Goal: Information Seeking & Learning: Learn about a topic

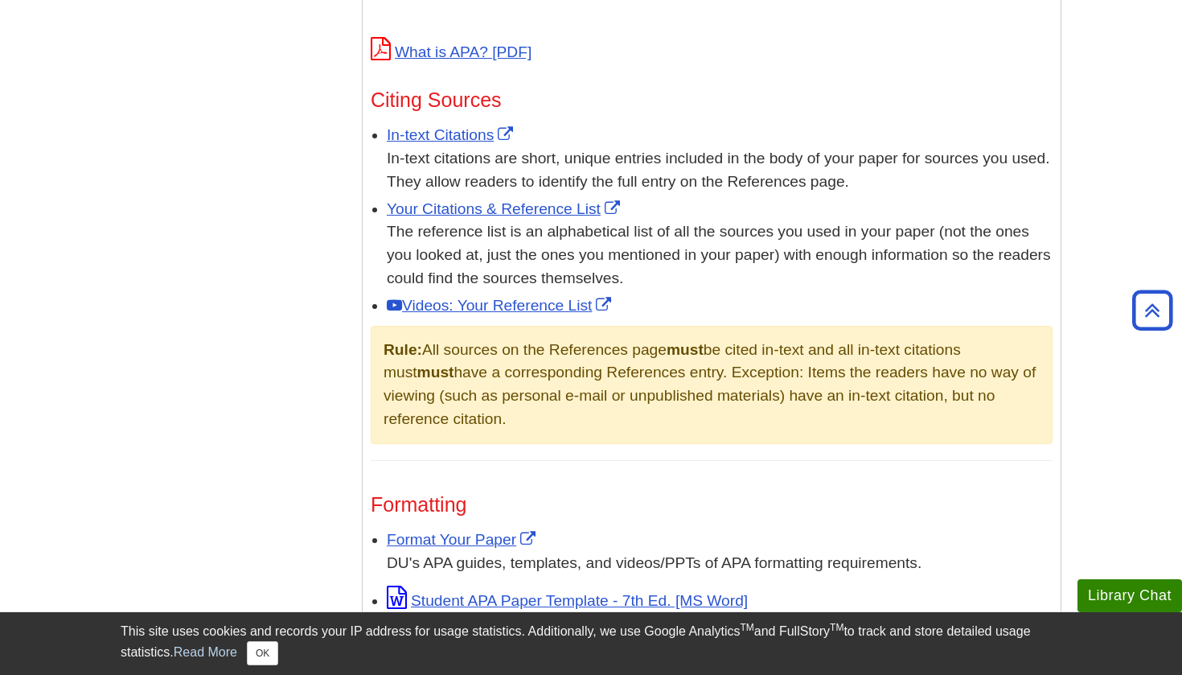
scroll to position [1067, 0]
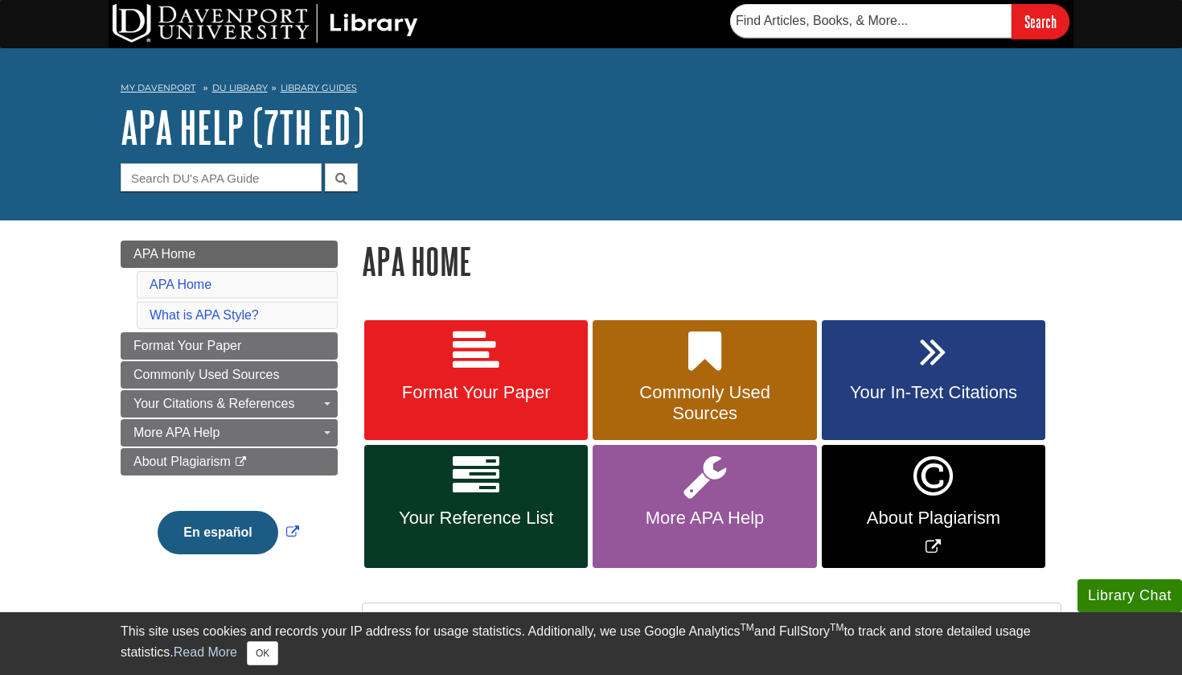
click at [717, 4] on section "Search" at bounding box center [893, 21] width 359 height 35
click at [372, 27] on img at bounding box center [266, 23] width 306 height 39
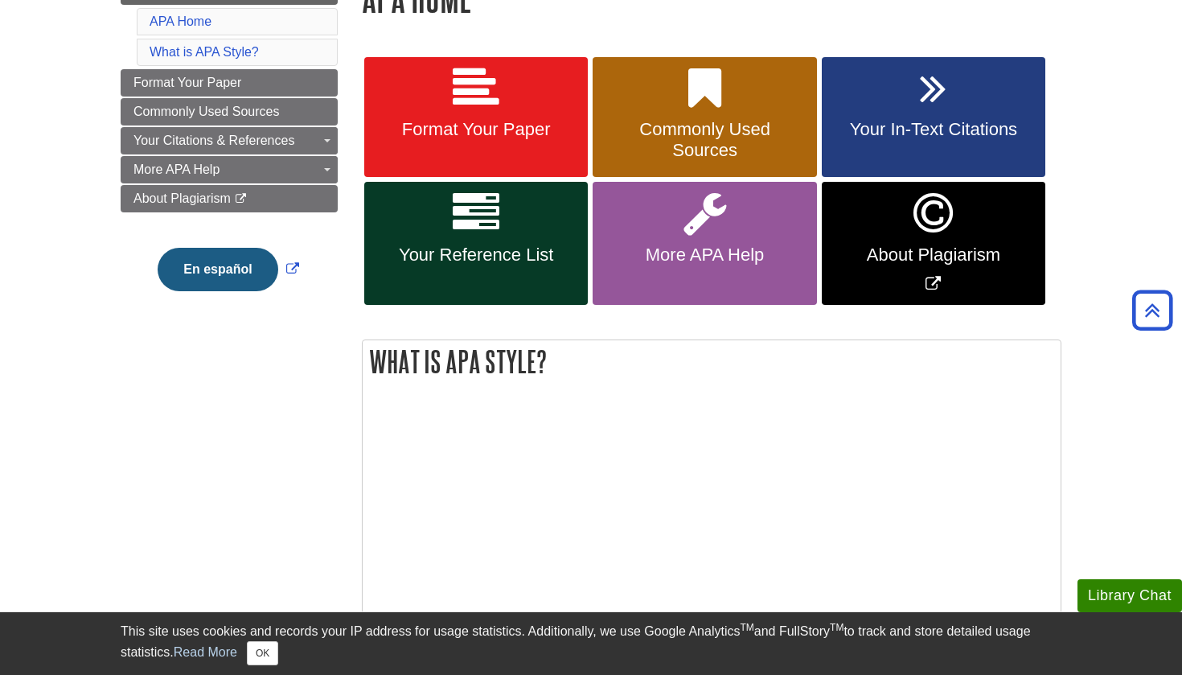
scroll to position [262, 0]
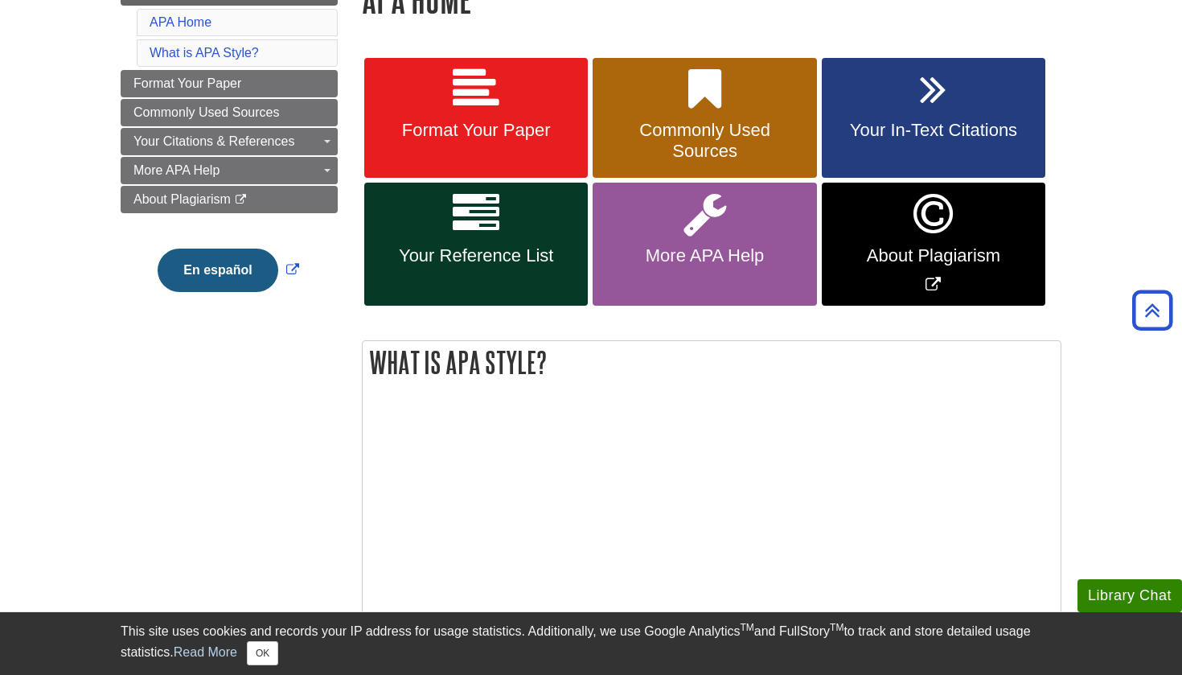
click at [926, 123] on span "Your In-Text Citations" at bounding box center [933, 130] width 199 height 21
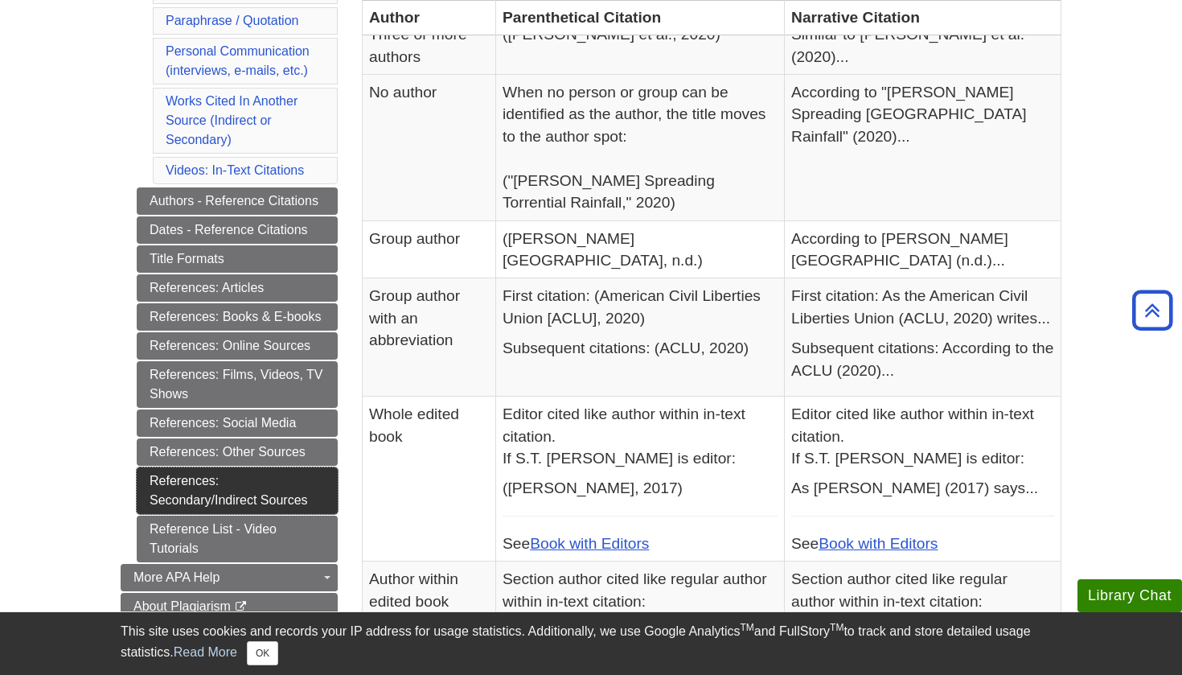
scroll to position [589, 0]
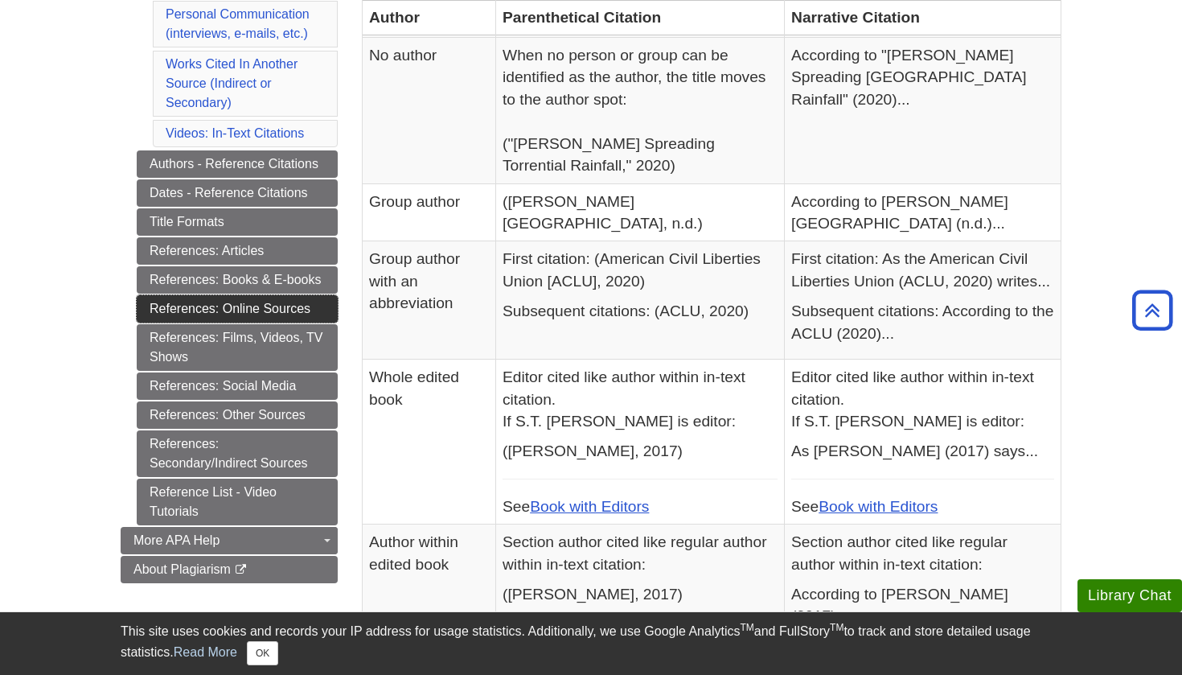
click at [264, 314] on link "References: Online Sources" at bounding box center [237, 308] width 201 height 27
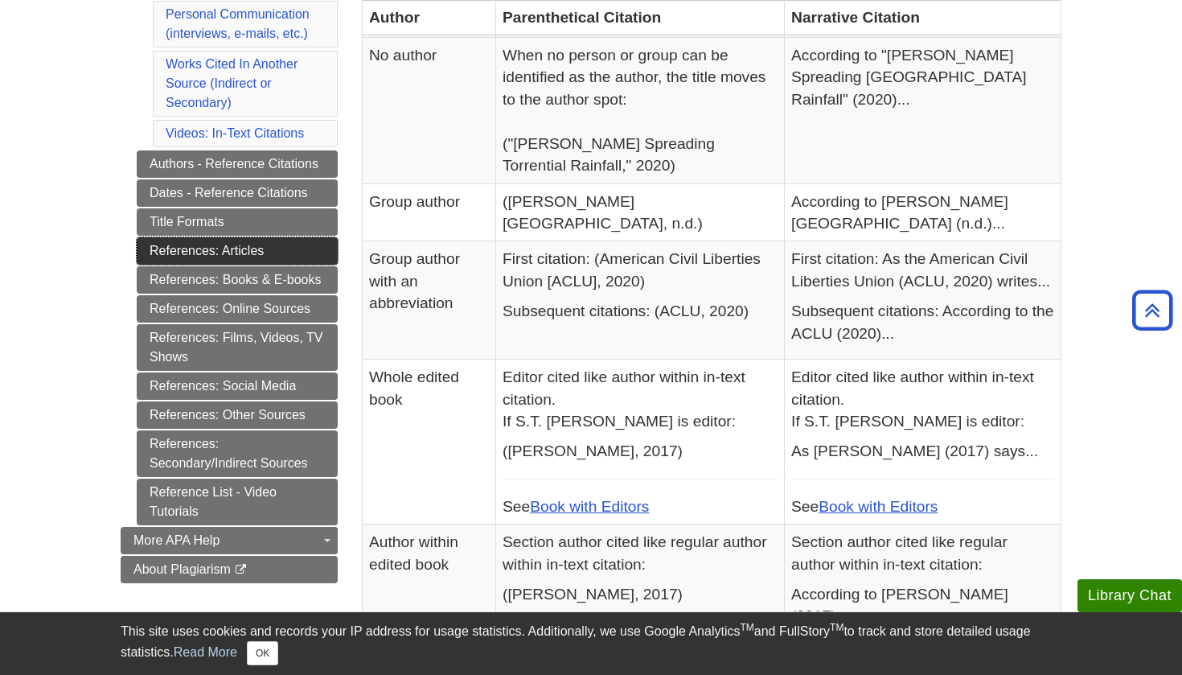
click at [235, 253] on link "References: Articles" at bounding box center [237, 250] width 201 height 27
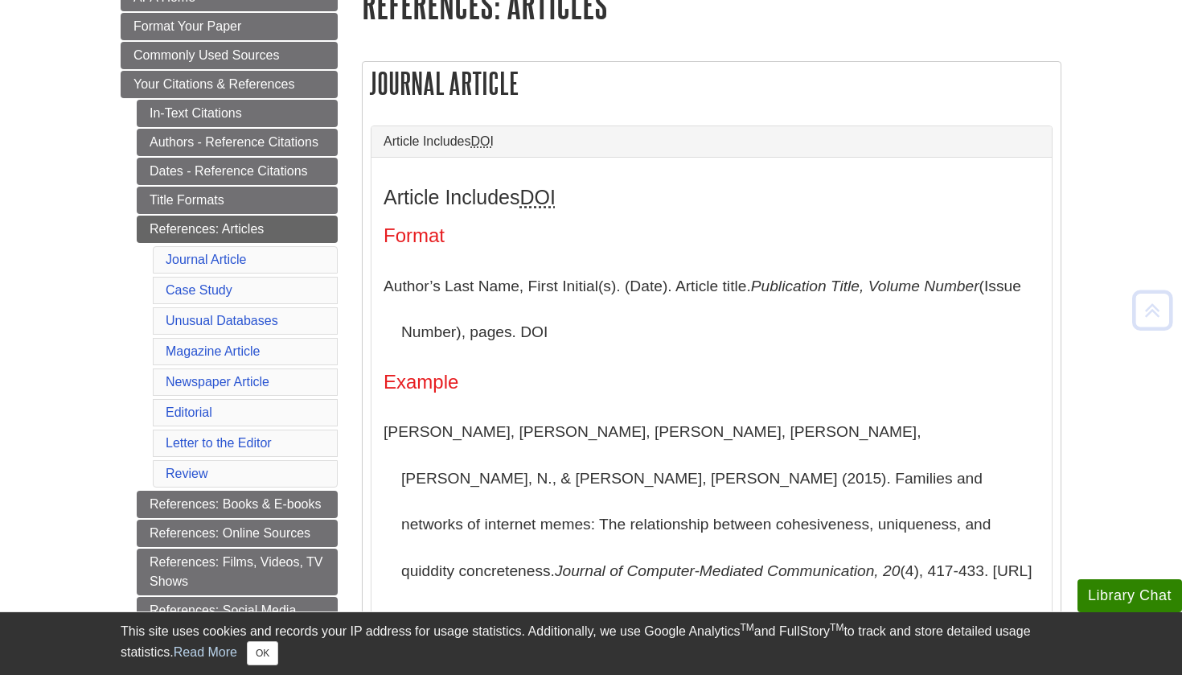
scroll to position [263, 0]
